Goal: Transaction & Acquisition: Purchase product/service

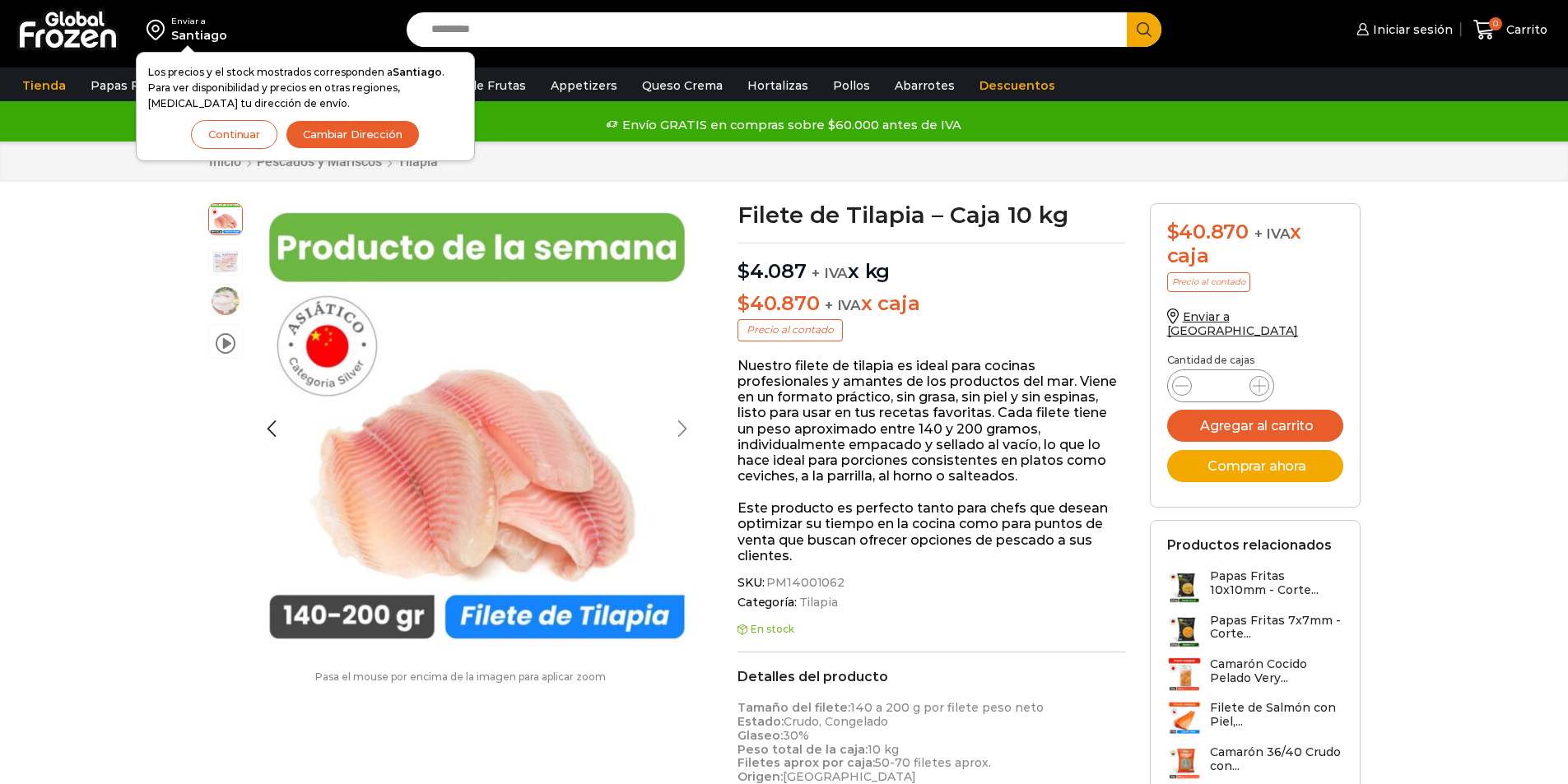
click at [688, 428] on div at bounding box center [464, 428] width 452 height 452
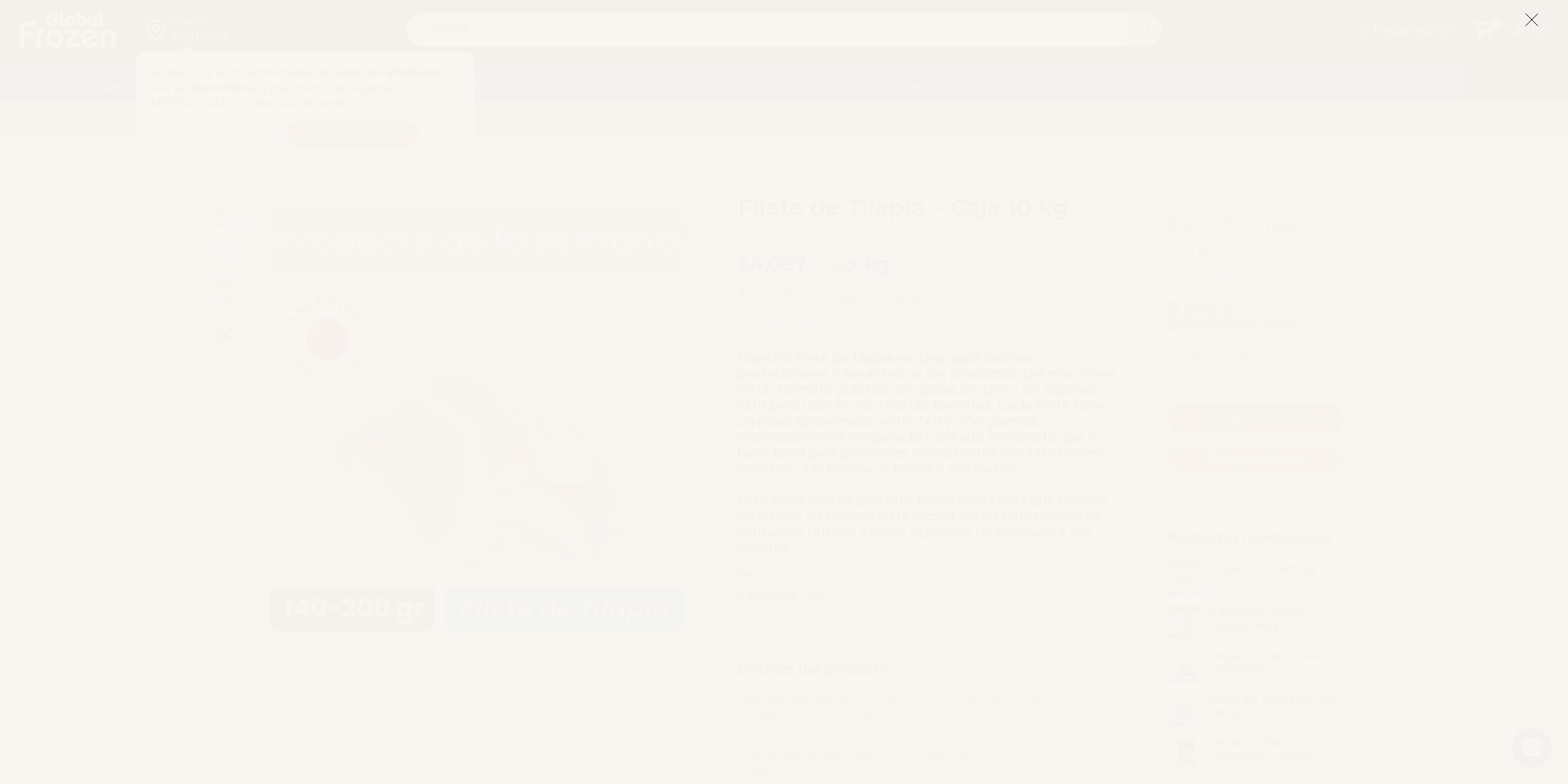
click at [1526, 18] on icon at bounding box center [1531, 19] width 15 height 15
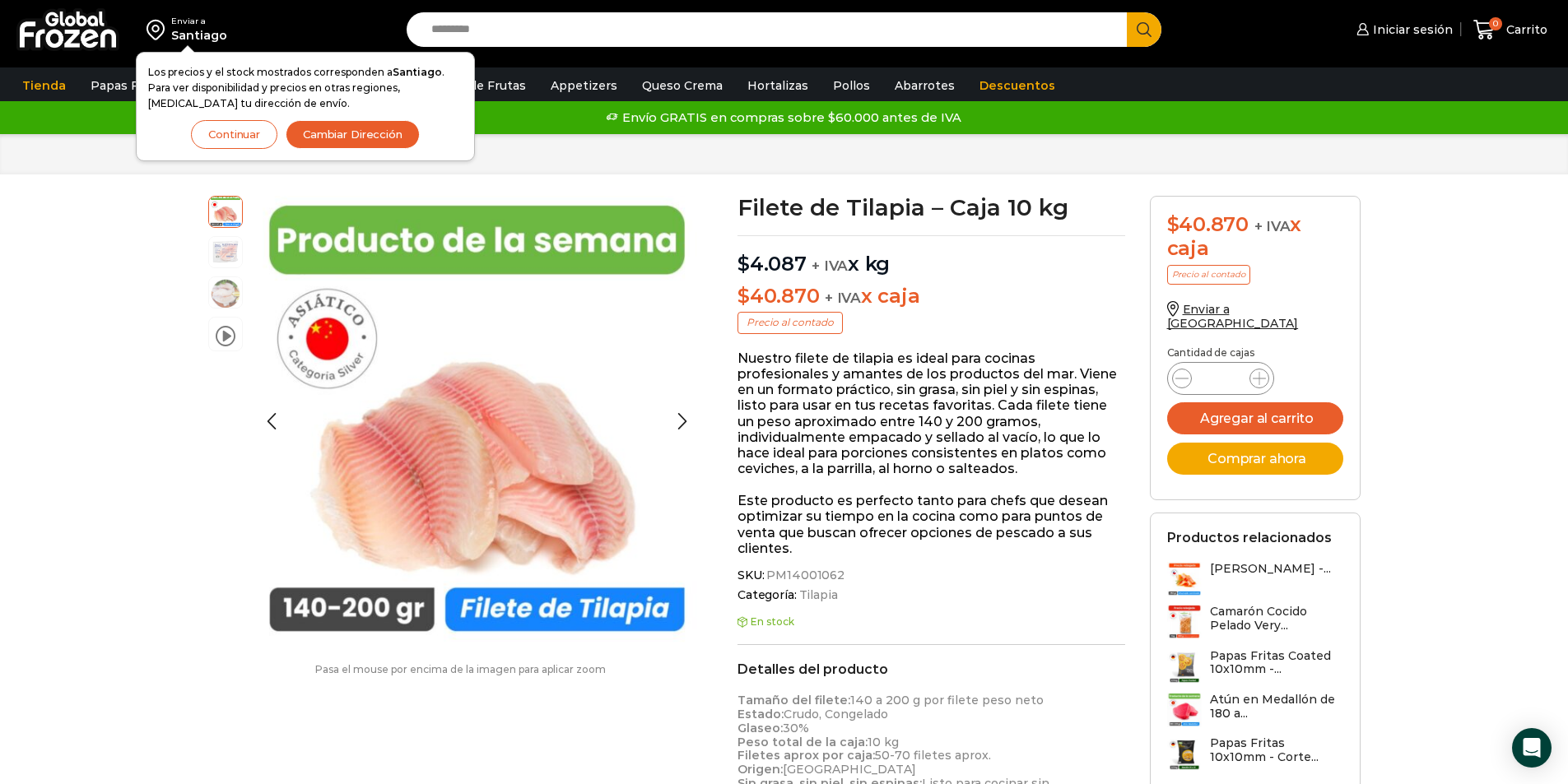
click at [239, 247] on img at bounding box center [225, 251] width 33 height 33
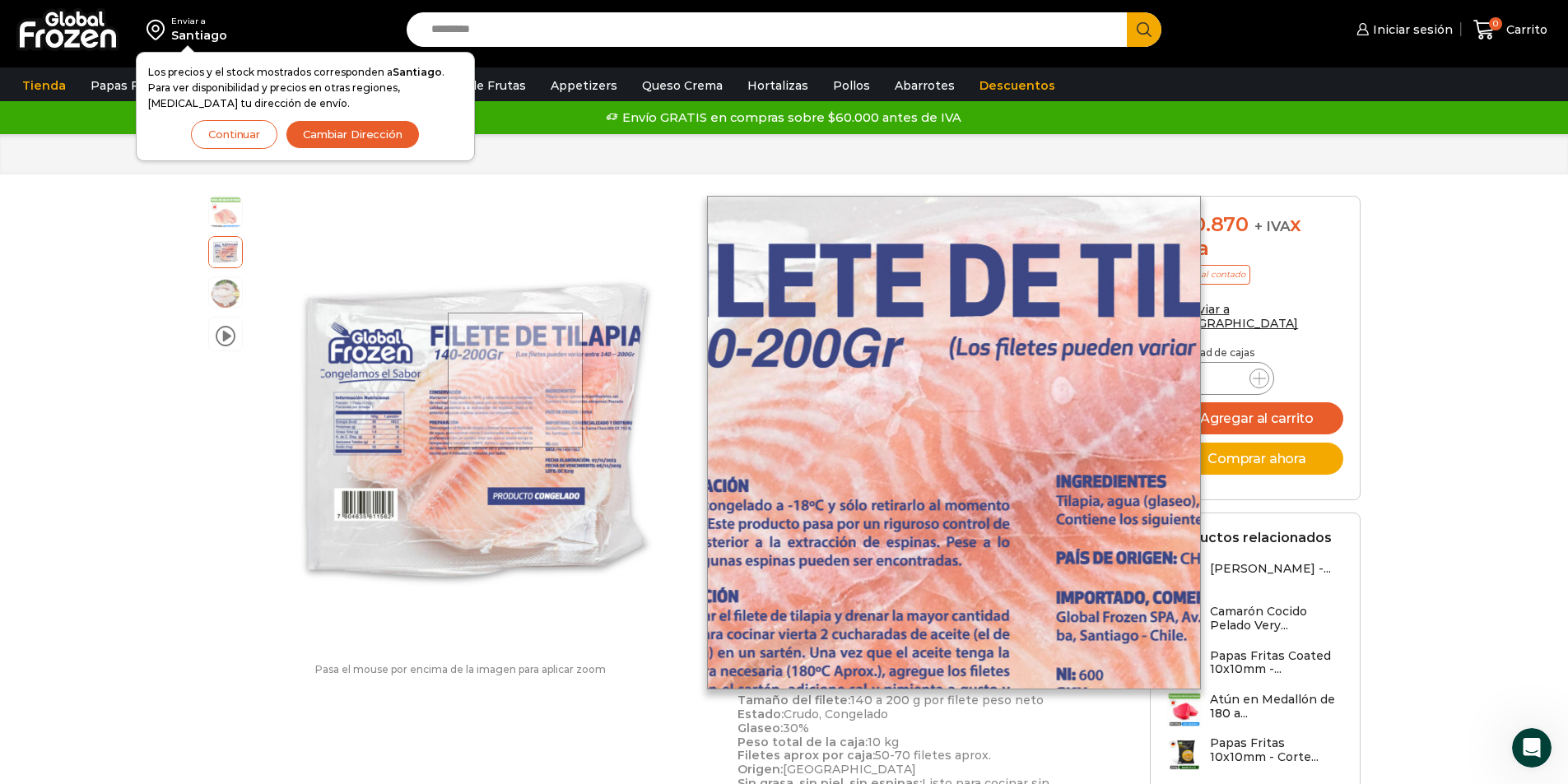
drag, startPoint x: 517, startPoint y: 380, endPoint x: 282, endPoint y: 259, distance: 264.3
click at [282, 259] on div at bounding box center [464, 422] width 452 height 452
